Goal: Task Accomplishment & Management: Manage account settings

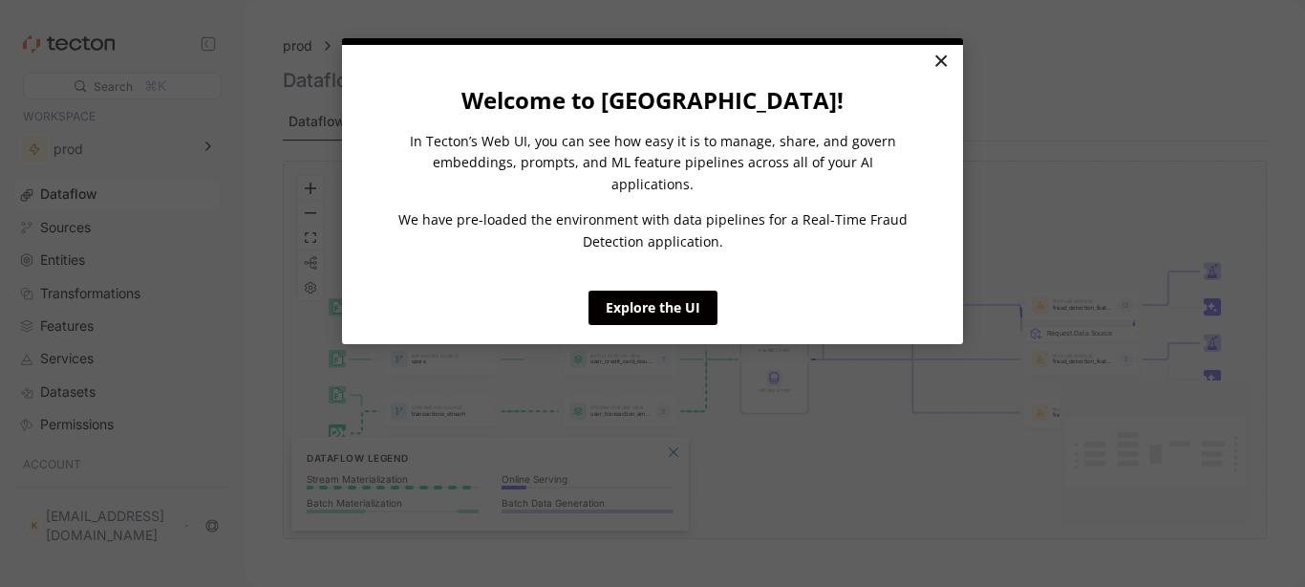
click at [928, 56] on link "×" at bounding box center [940, 62] width 33 height 34
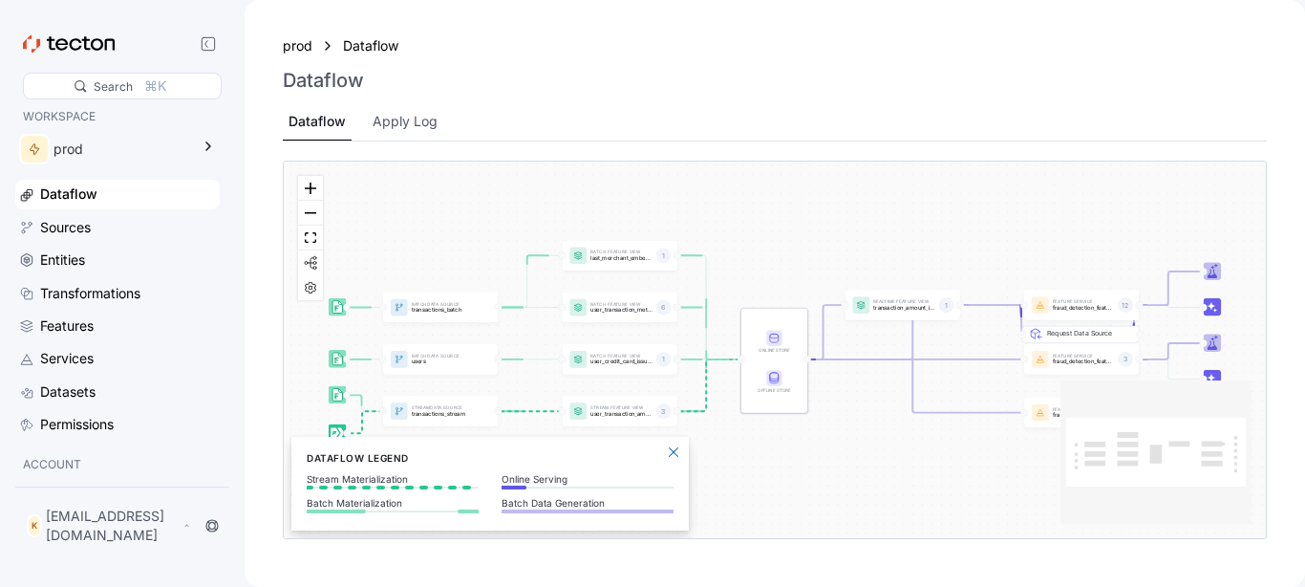
click at [95, 206] on div "Dataflow" at bounding box center [117, 194] width 204 height 29
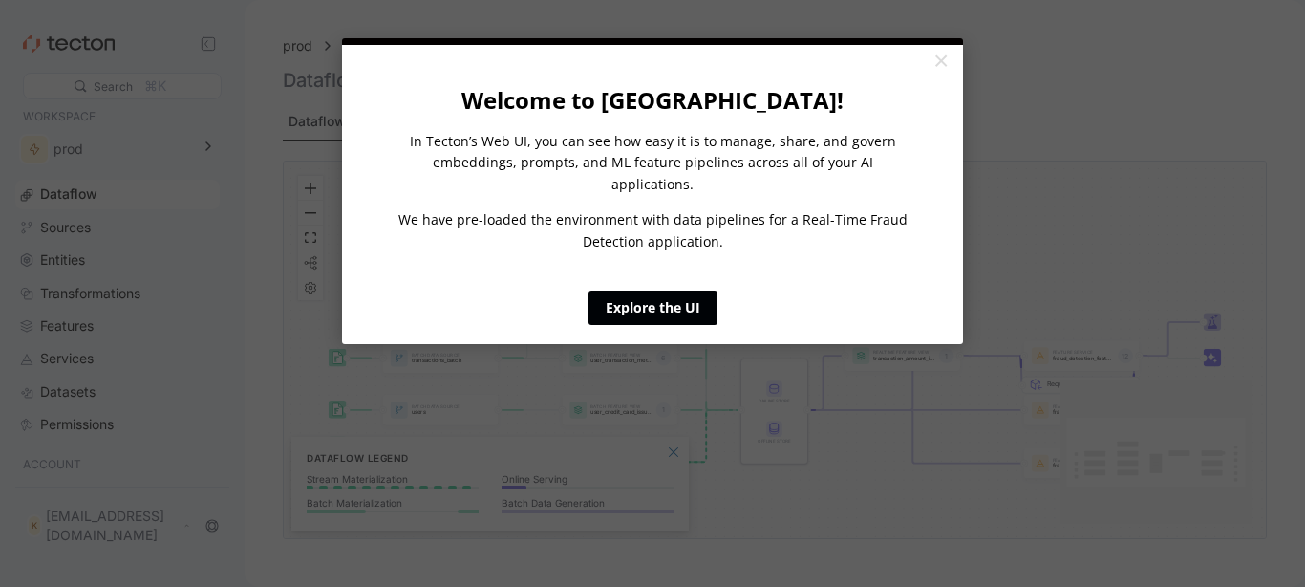
click at [632, 298] on link "Explore the UI" at bounding box center [652, 307] width 129 height 34
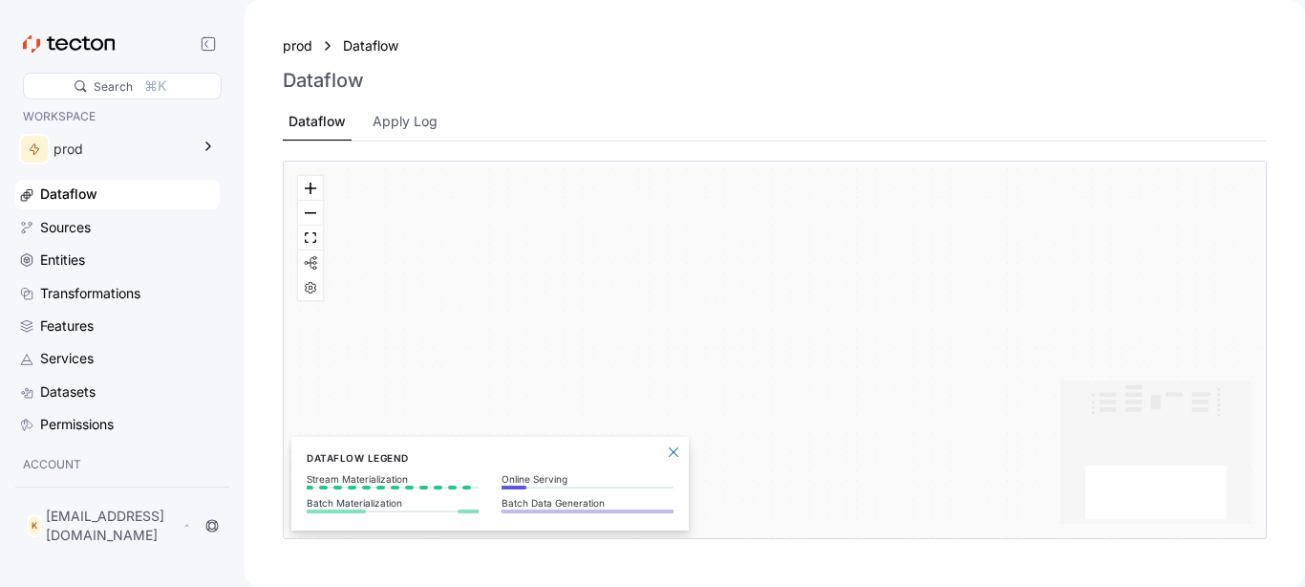
click at [67, 455] on p "ACCOUNT" at bounding box center [117, 464] width 189 height 19
click at [67, 461] on p "ACCOUNT" at bounding box center [117, 464] width 189 height 19
click at [67, 458] on p "ACCOUNT" at bounding box center [117, 464] width 189 height 19
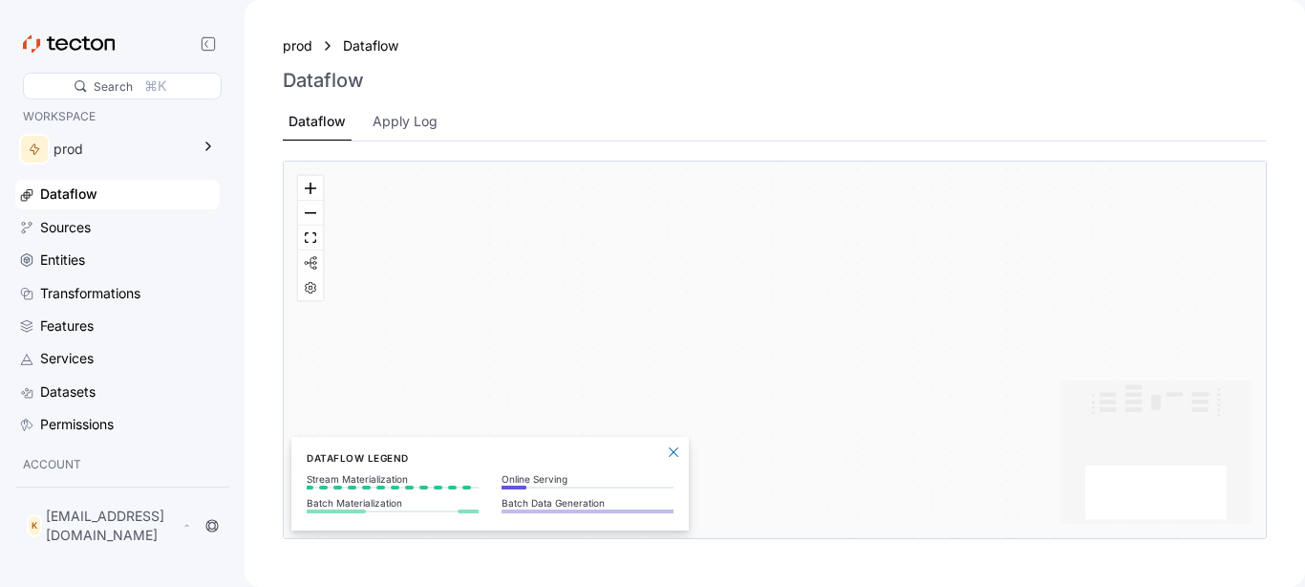
click at [64, 456] on p "ACCOUNT" at bounding box center [117, 464] width 189 height 19
click at [62, 445] on div "WORKSPACE prod Dataflow Sources Entities Transformations Features Services Data…" at bounding box center [117, 289] width 204 height 364
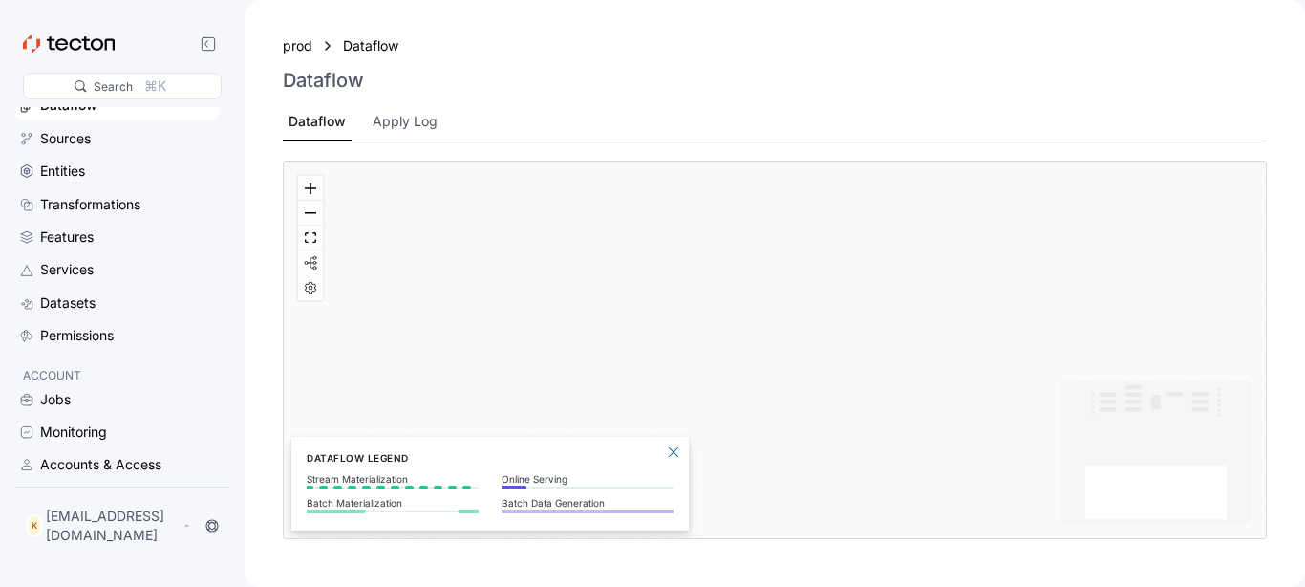
click at [58, 371] on p "ACCOUNT" at bounding box center [117, 375] width 189 height 19
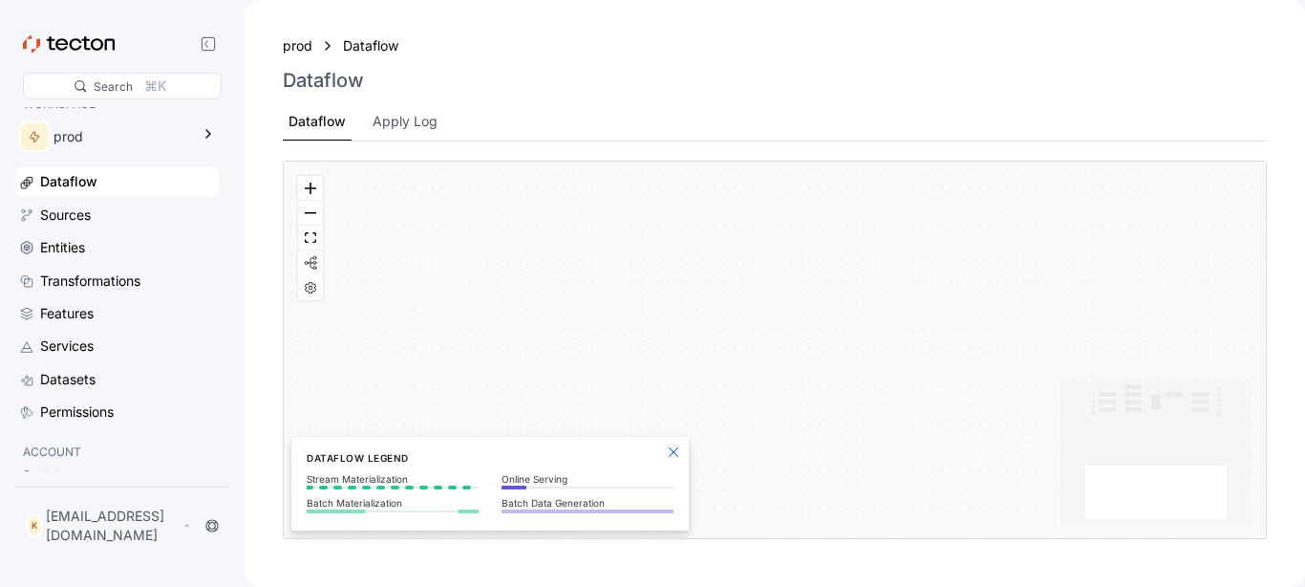
scroll to position [0, 0]
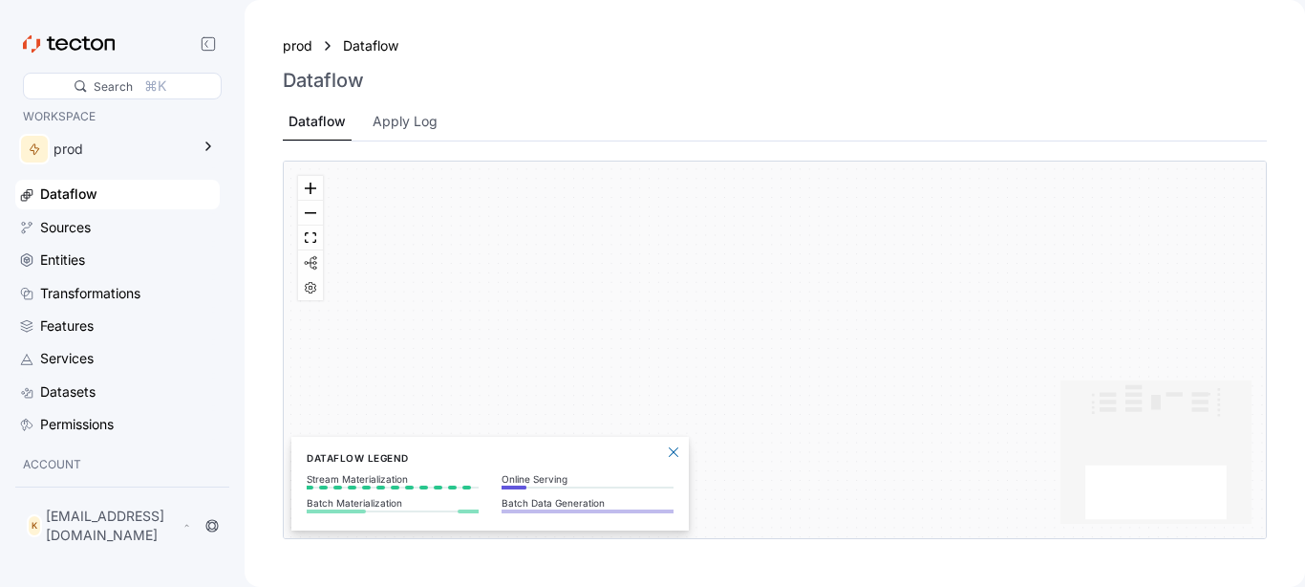
click at [52, 470] on p "ACCOUNT" at bounding box center [117, 464] width 189 height 19
click at [53, 473] on p "ACCOUNT" at bounding box center [117, 464] width 189 height 19
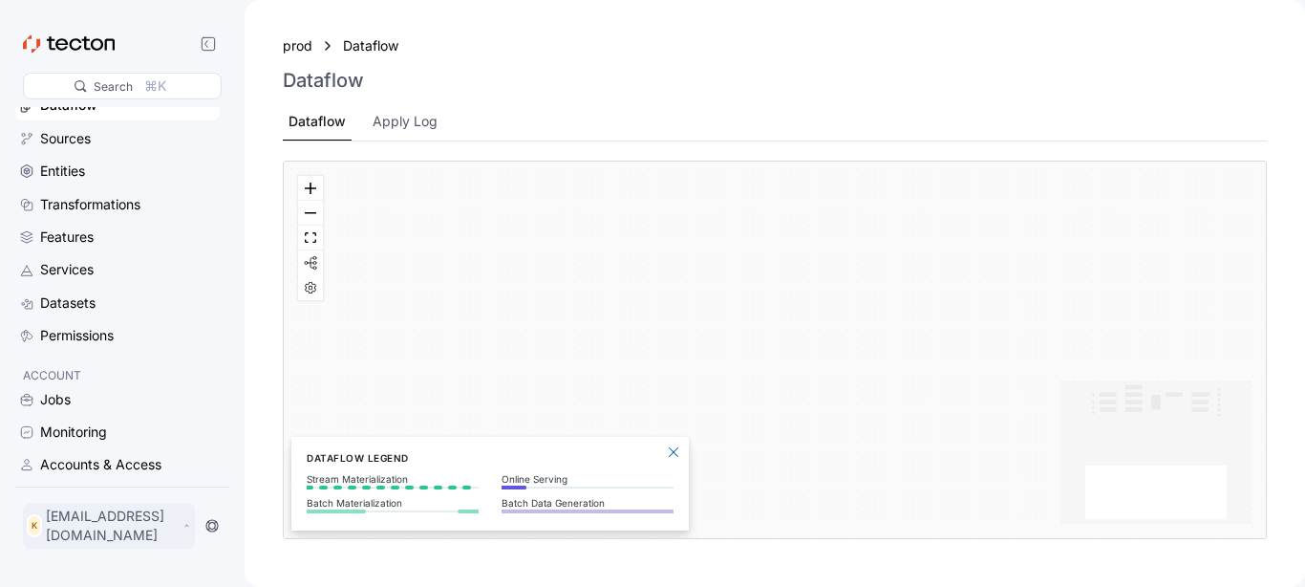
click at [157, 536] on p "[EMAIL_ADDRESS][DOMAIN_NAME]" at bounding box center [112, 525] width 133 height 38
click at [62, 459] on div "My Account" at bounding box center [96, 455] width 76 height 19
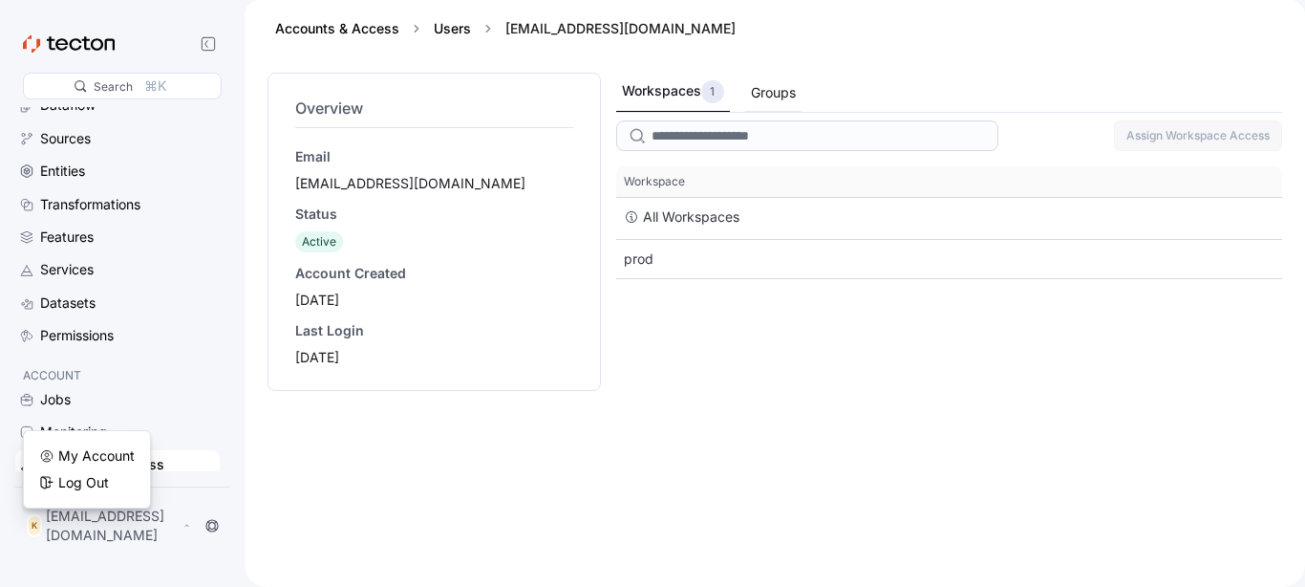
click at [779, 100] on div "Groups" at bounding box center [773, 92] width 45 height 21
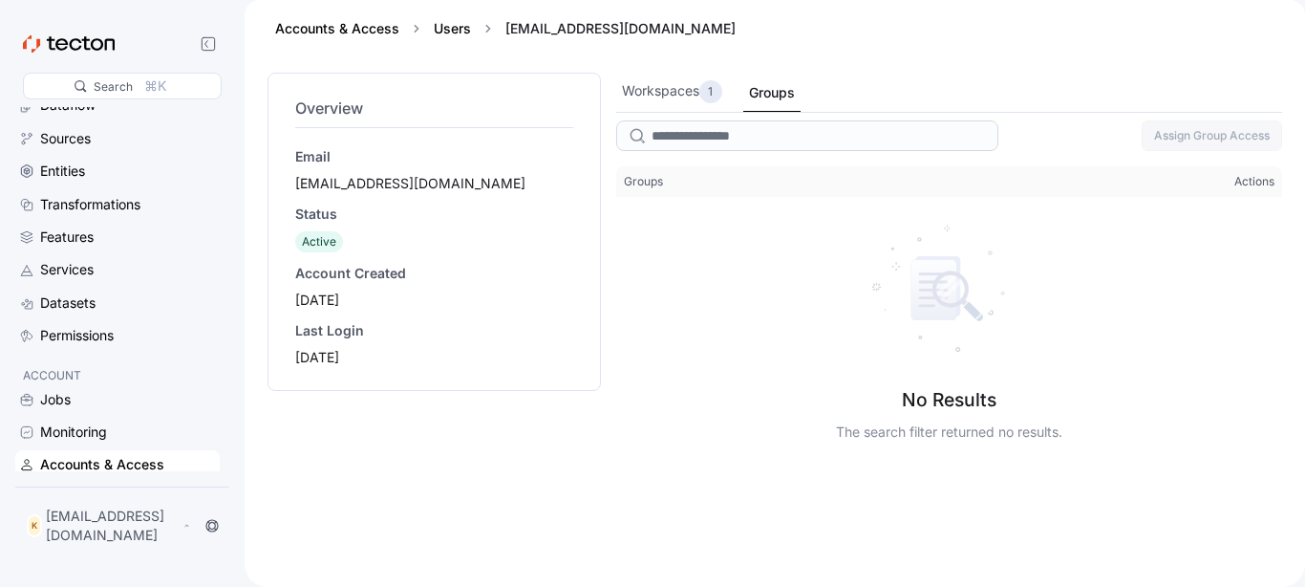
click at [334, 191] on div "[EMAIL_ADDRESS][DOMAIN_NAME]" at bounding box center [434, 183] width 278 height 19
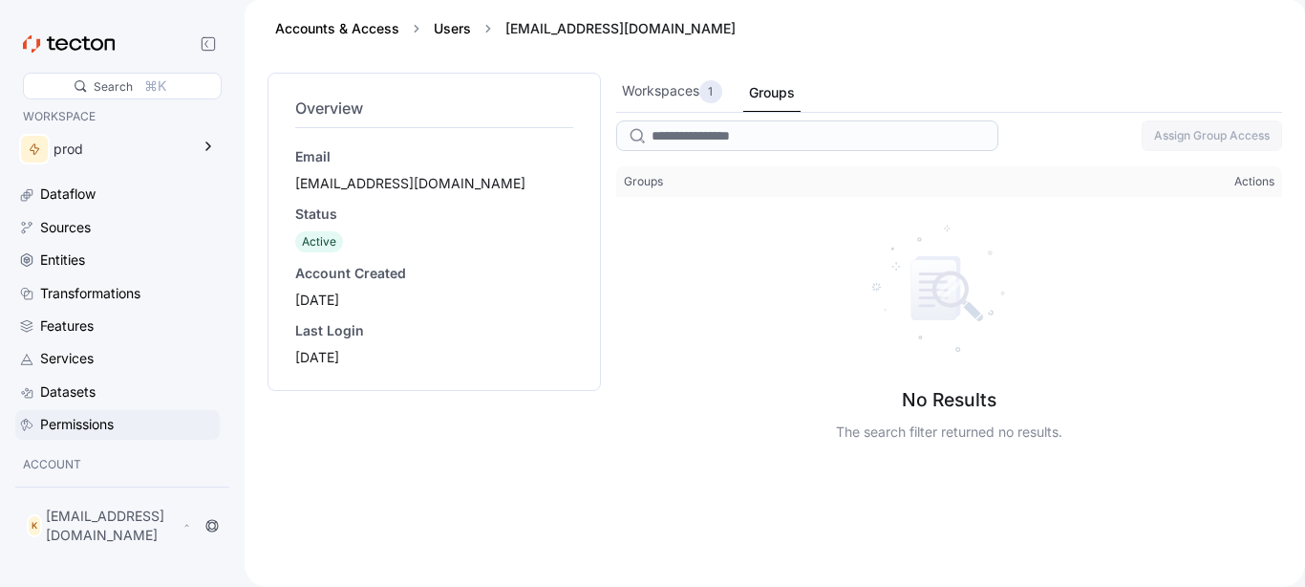
scroll to position [89, 0]
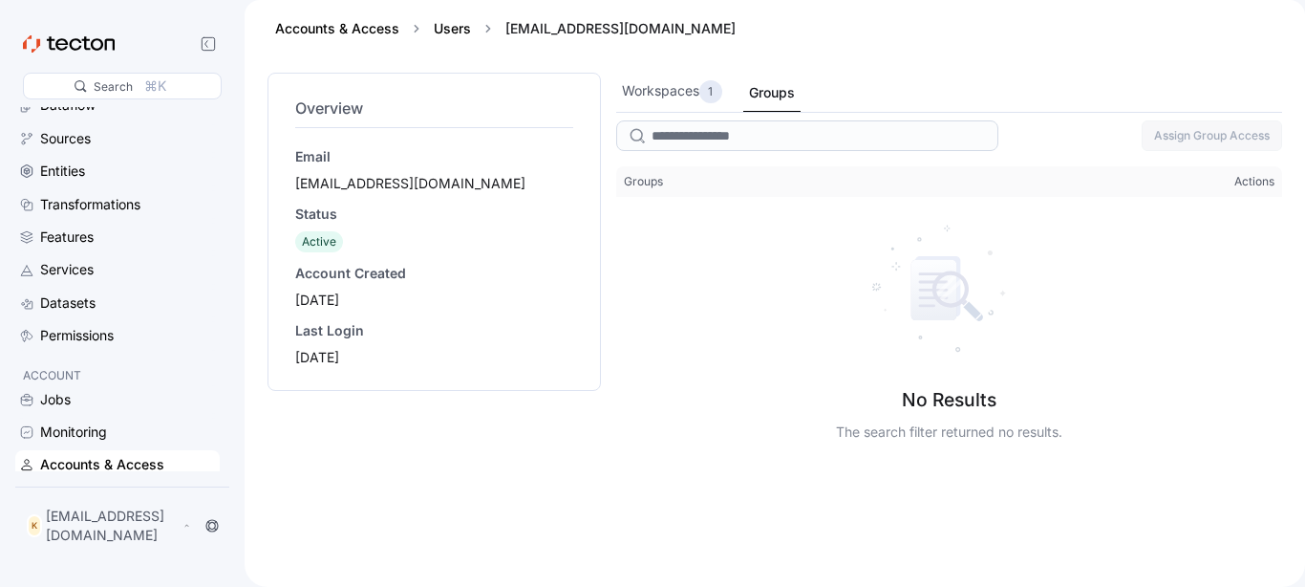
click at [106, 467] on div "Accounts & Access" at bounding box center [102, 464] width 124 height 21
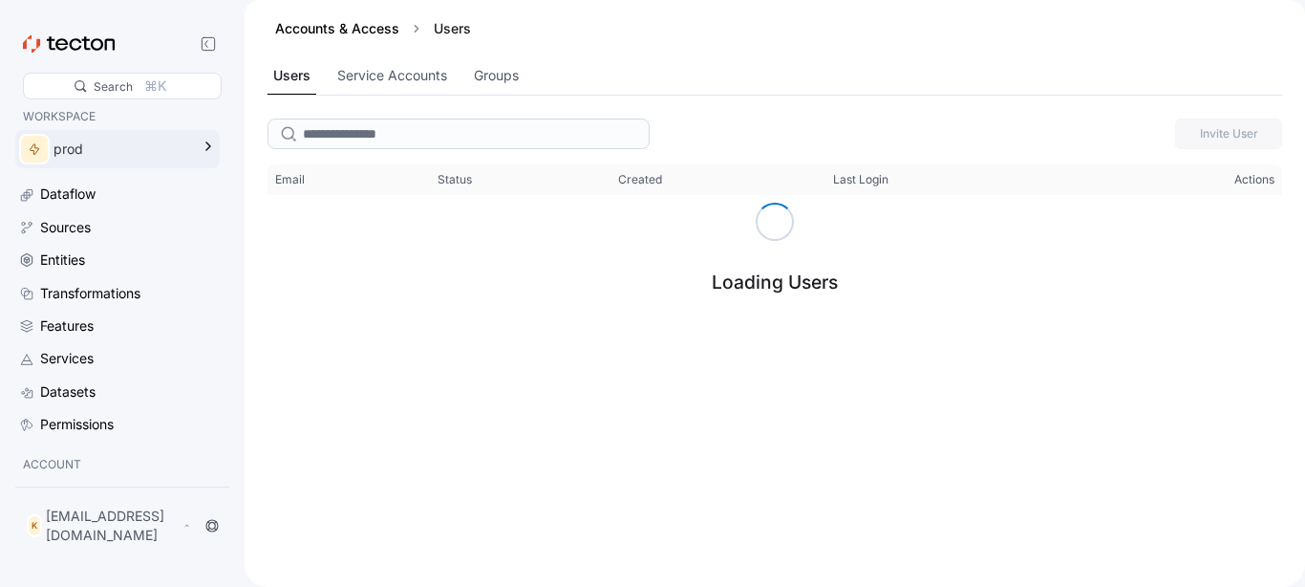
click at [131, 148] on div "prod" at bounding box center [121, 149] width 136 height 21
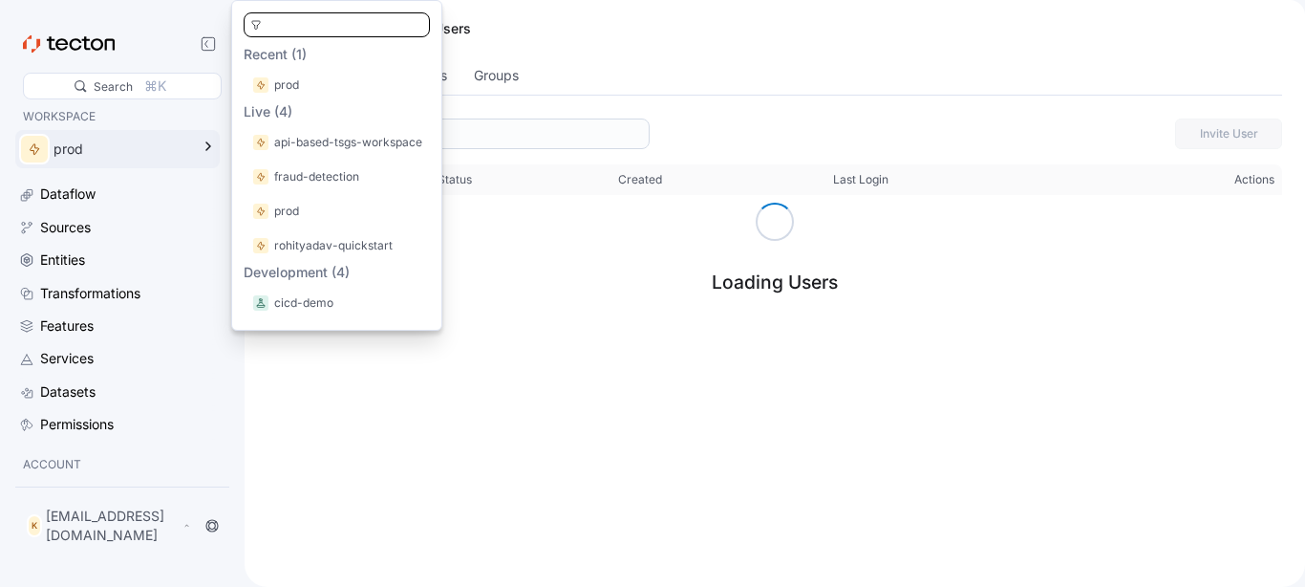
click at [420, 408] on div "Invite User This table contains 0 rows. Email Status Created Last Login Actions…" at bounding box center [775, 349] width 1060 height 476
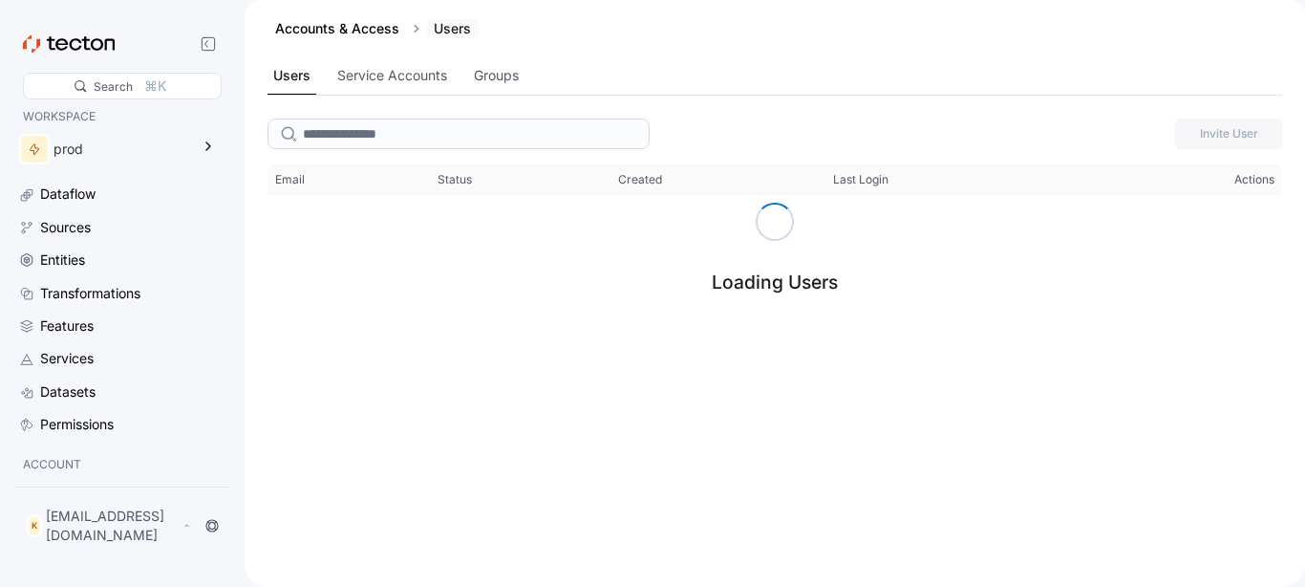
click at [458, 25] on div "Users" at bounding box center [452, 28] width 53 height 19
click at [455, 26] on div "Users" at bounding box center [452, 28] width 53 height 19
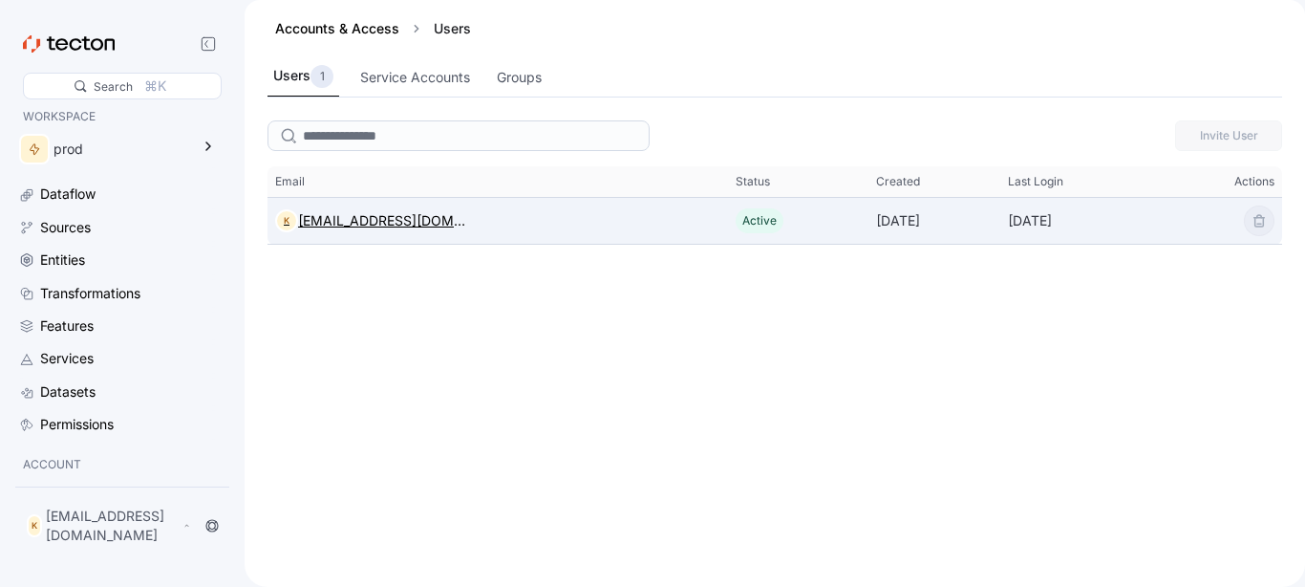
click at [401, 218] on div "[EMAIL_ADDRESS][DOMAIN_NAME]" at bounding box center [382, 220] width 168 height 23
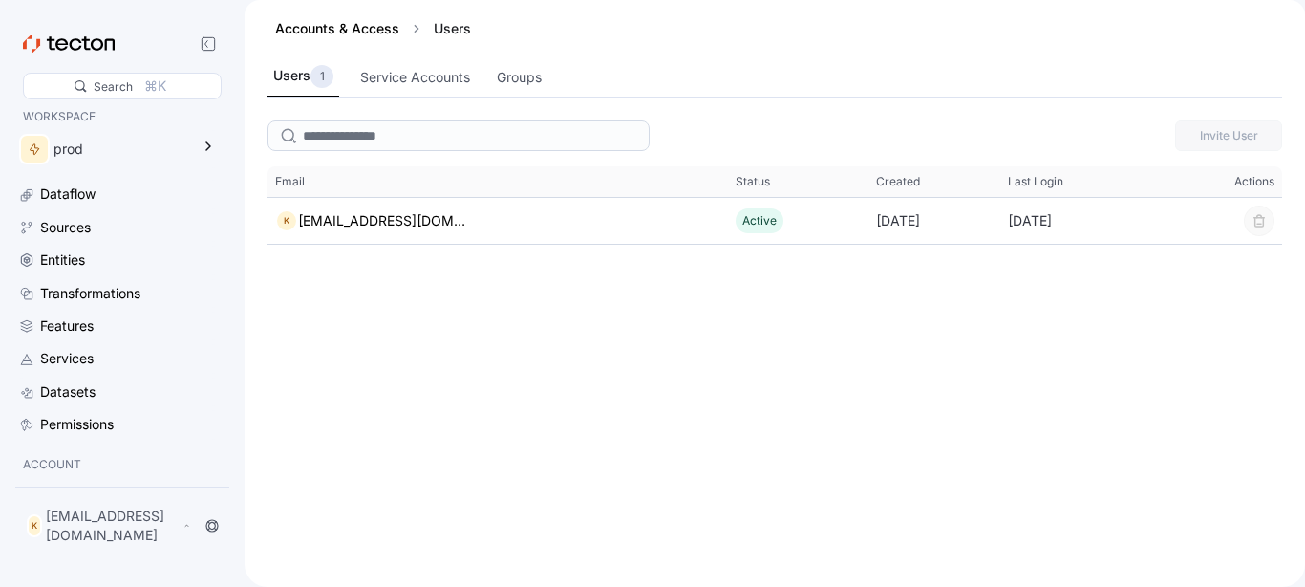
click at [803, 350] on div "Invite User This table contains 1 rows. Email Status Created Last Login Actions…" at bounding box center [775, 350] width 1060 height 474
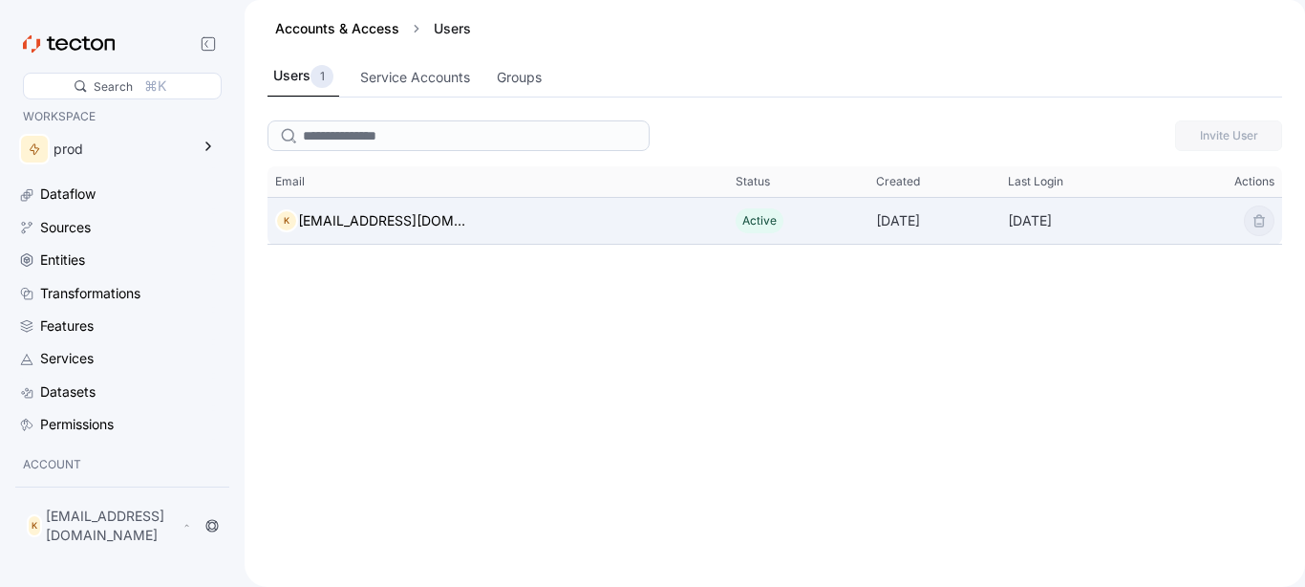
click at [623, 229] on div "K [EMAIL_ADDRESS][DOMAIN_NAME]" at bounding box center [497, 221] width 460 height 38
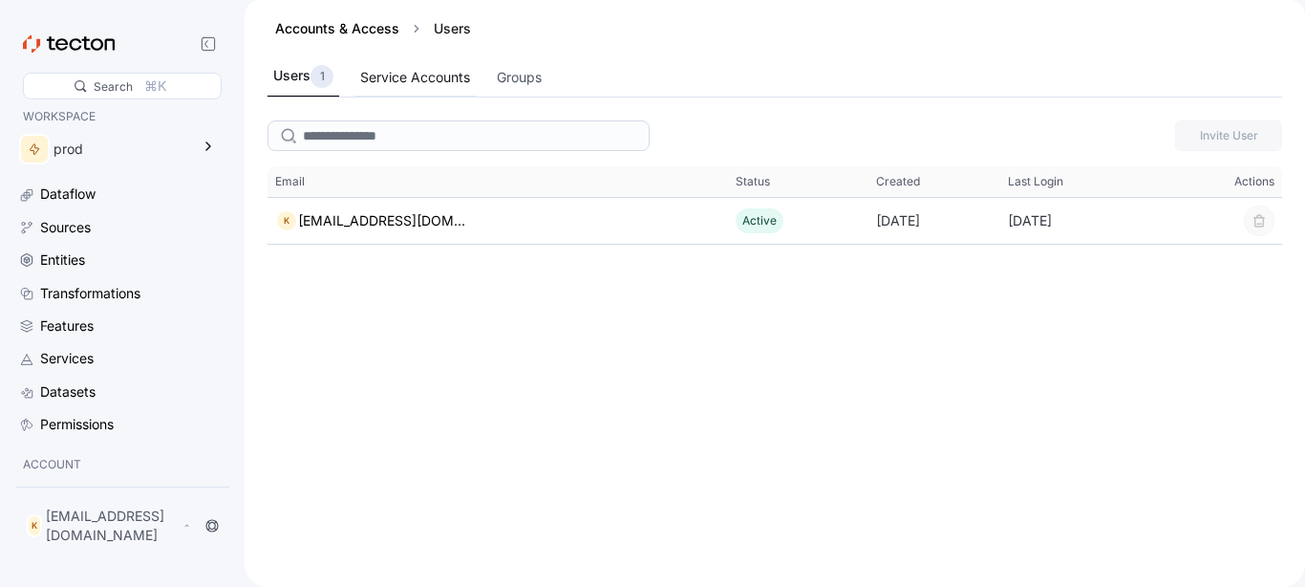
click at [408, 84] on div "Service Accounts" at bounding box center [415, 77] width 110 height 21
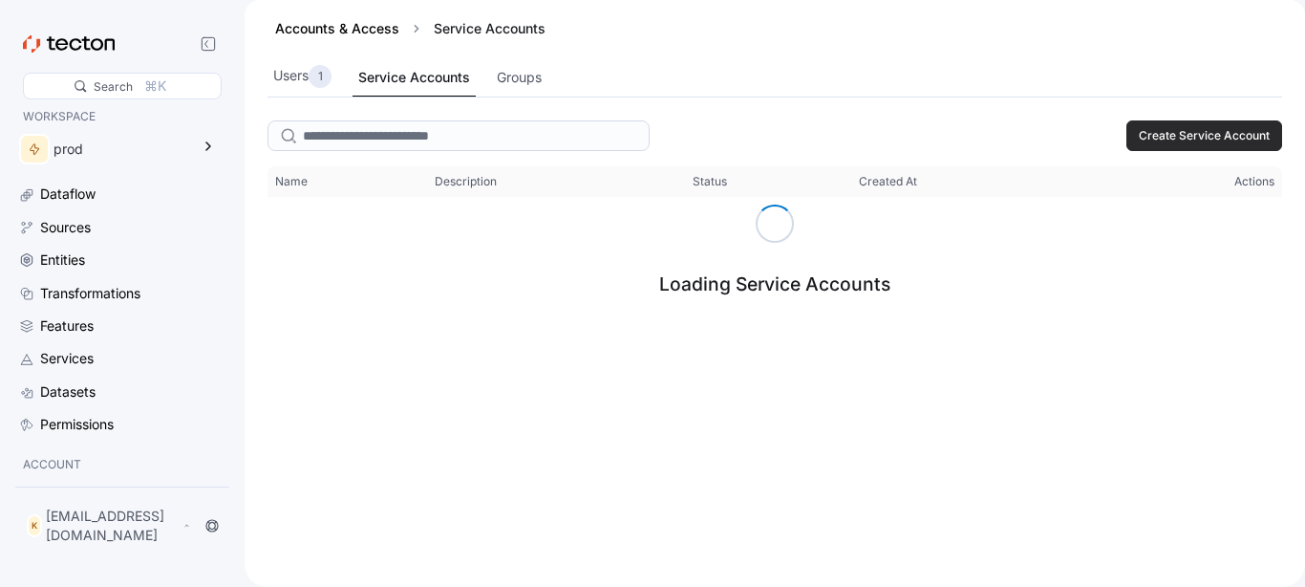
click at [1198, 138] on span "Create Service Account" at bounding box center [1204, 135] width 131 height 29
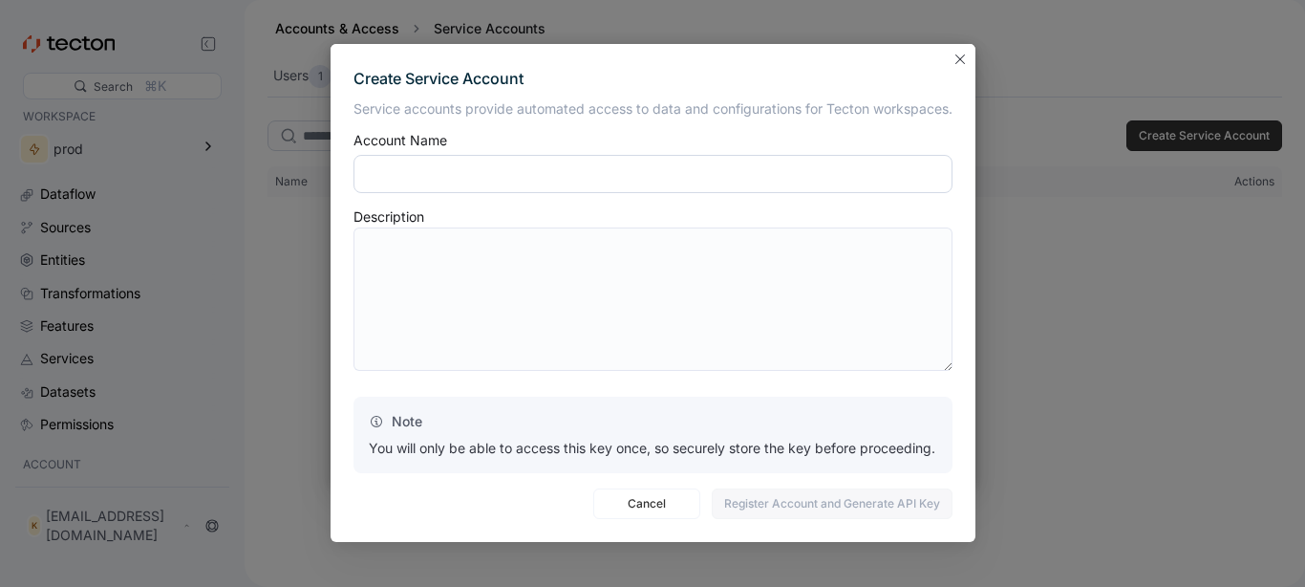
click at [736, 181] on input "text" at bounding box center [652, 174] width 599 height 38
click at [959, 60] on button "Closes this modal window" at bounding box center [960, 58] width 23 height 23
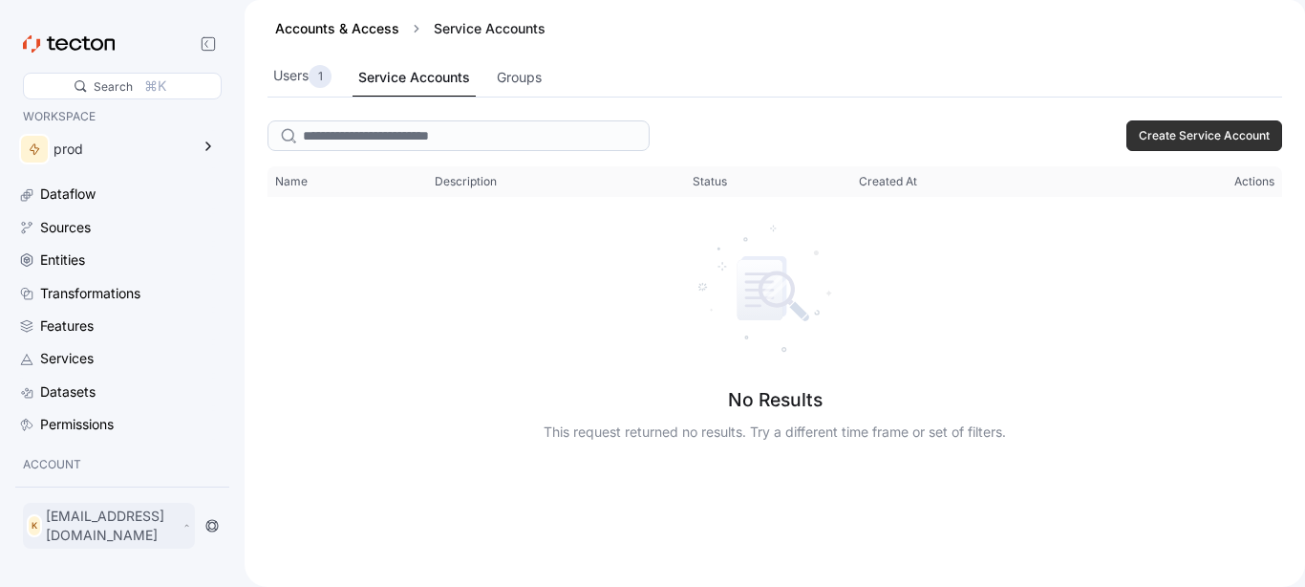
click at [167, 530] on p "[EMAIL_ADDRESS][DOMAIN_NAME]" at bounding box center [112, 525] width 133 height 38
click at [49, 478] on icon at bounding box center [46, 482] width 15 height 15
